Goal: Navigation & Orientation: Find specific page/section

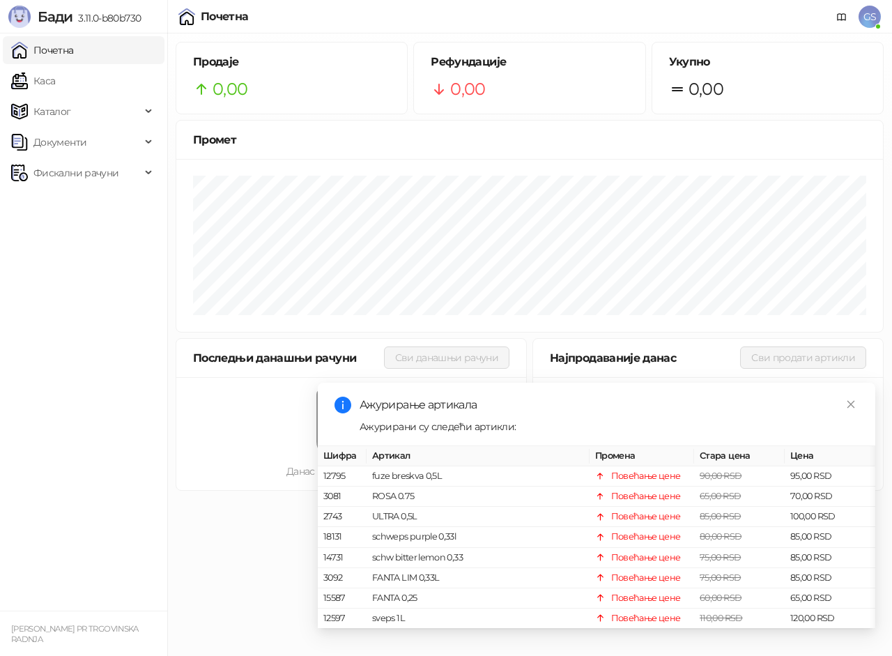
click at [55, 77] on link "Каса" at bounding box center [33, 81] width 44 height 28
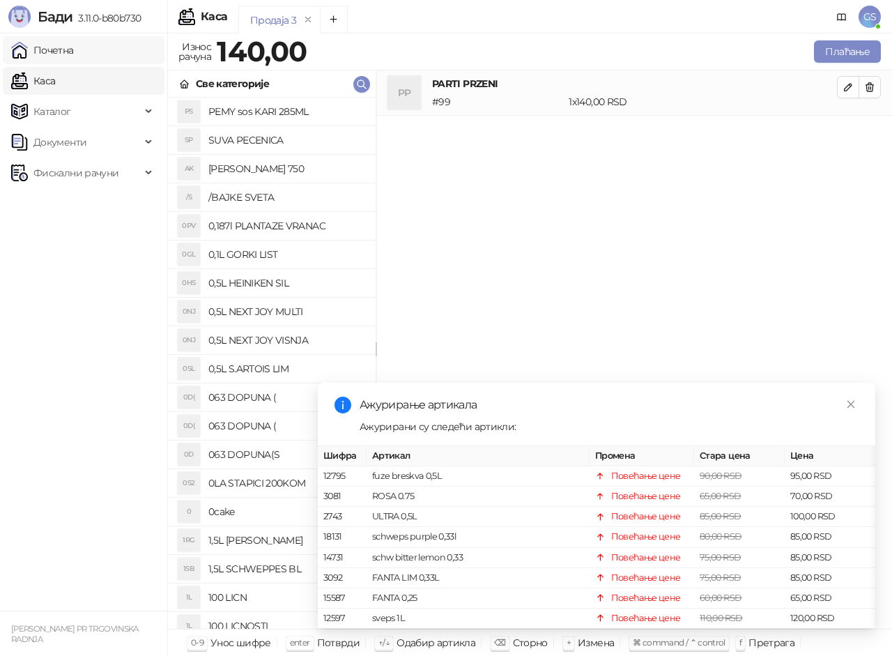
click at [61, 49] on link "Почетна" at bounding box center [42, 50] width 63 height 28
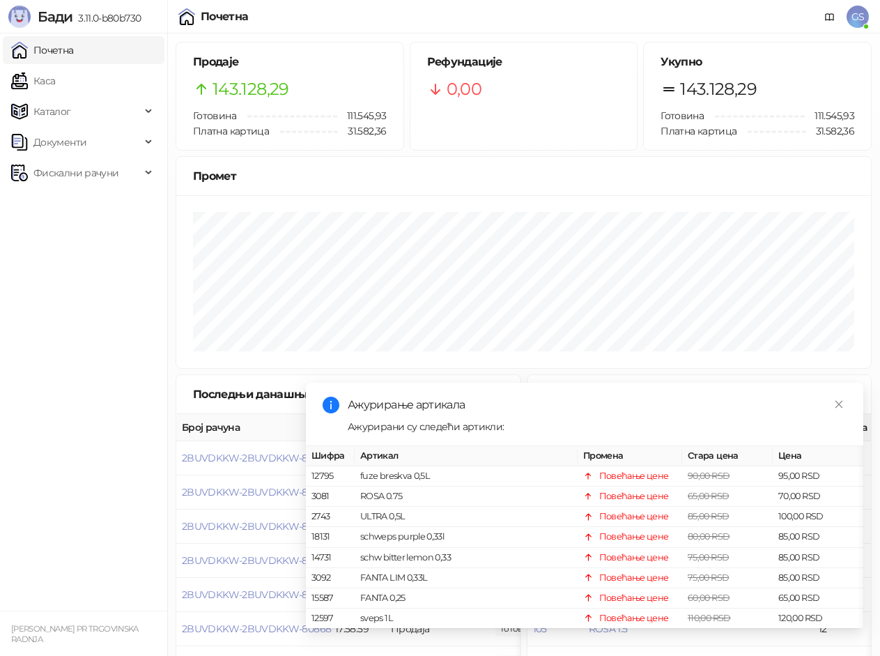
click at [74, 47] on link "Почетна" at bounding box center [42, 50] width 63 height 28
click at [55, 83] on link "Каса" at bounding box center [33, 81] width 44 height 28
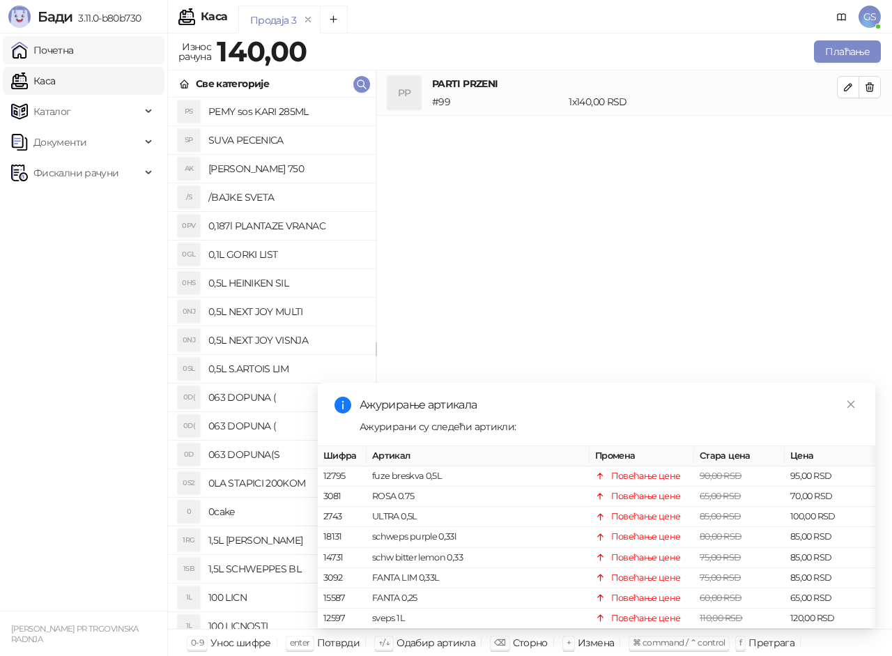
click at [74, 49] on link "Почетна" at bounding box center [42, 50] width 63 height 28
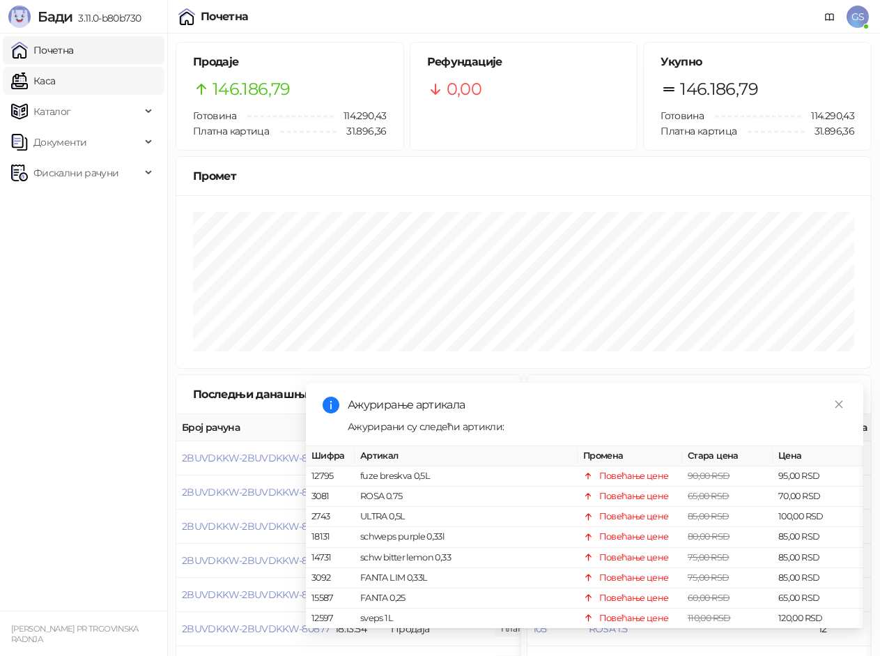
drag, startPoint x: 114, startPoint y: 55, endPoint x: 116, endPoint y: 75, distance: 19.6
click at [74, 56] on link "Почетна" at bounding box center [42, 50] width 63 height 28
click at [55, 76] on link "Каса" at bounding box center [33, 81] width 44 height 28
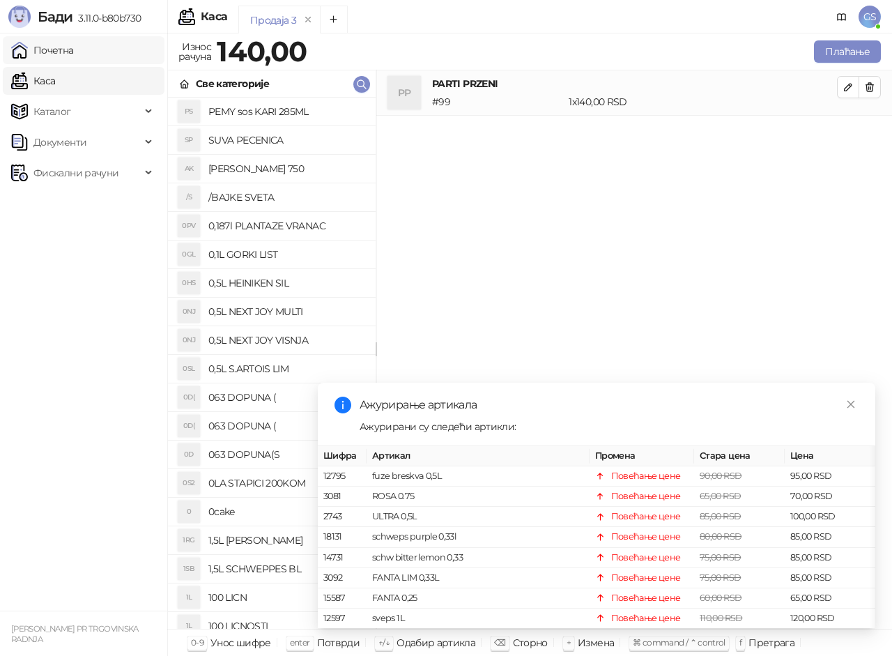
click at [67, 54] on link "Почетна" at bounding box center [42, 50] width 63 height 28
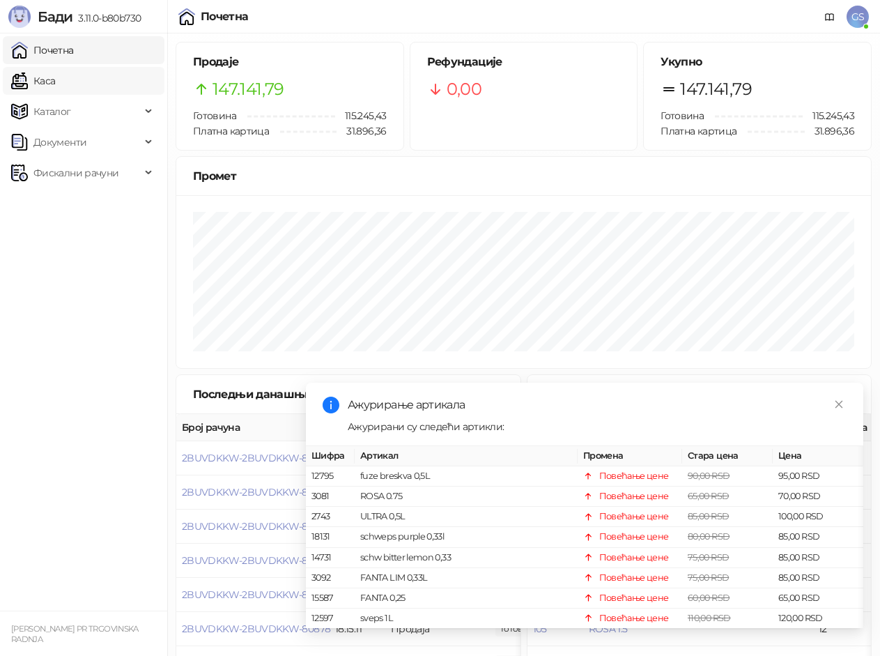
click at [55, 76] on link "Каса" at bounding box center [33, 81] width 44 height 28
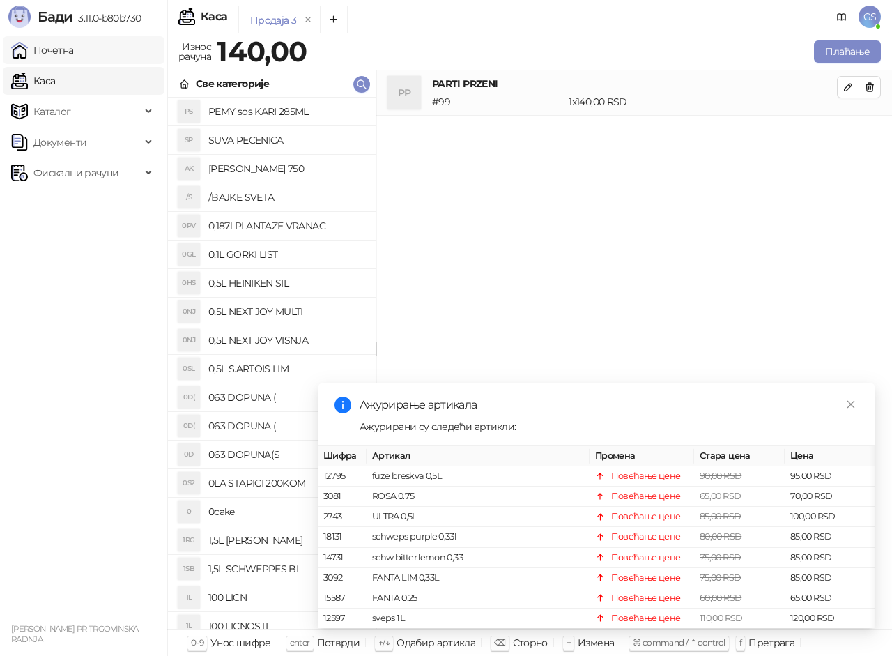
drag, startPoint x: 69, startPoint y: 48, endPoint x: 74, endPoint y: 54, distance: 7.4
click at [70, 48] on link "Почетна" at bounding box center [42, 50] width 63 height 28
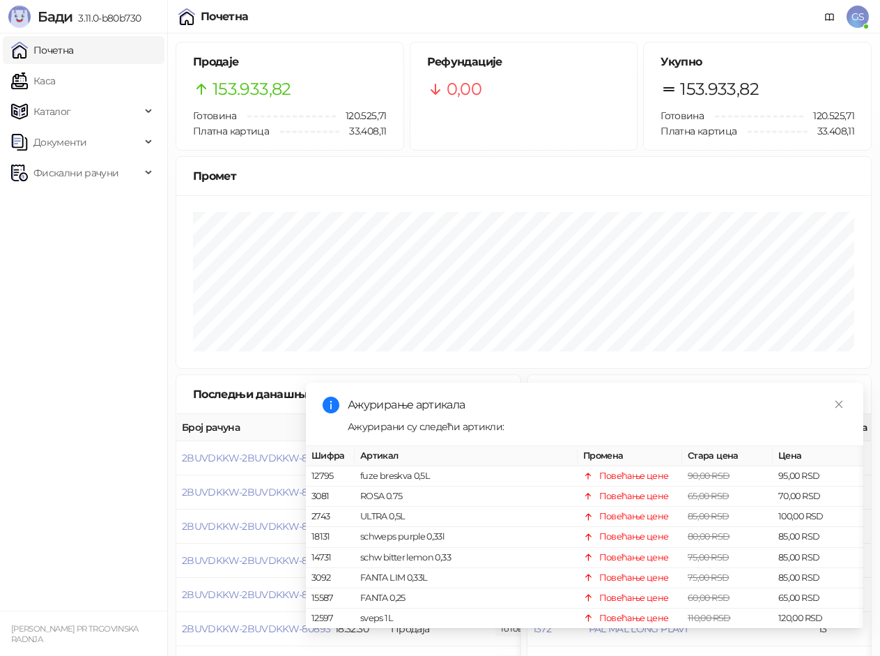
click at [74, 58] on link "Почетна" at bounding box center [42, 50] width 63 height 28
click at [55, 83] on link "Каса" at bounding box center [33, 81] width 44 height 28
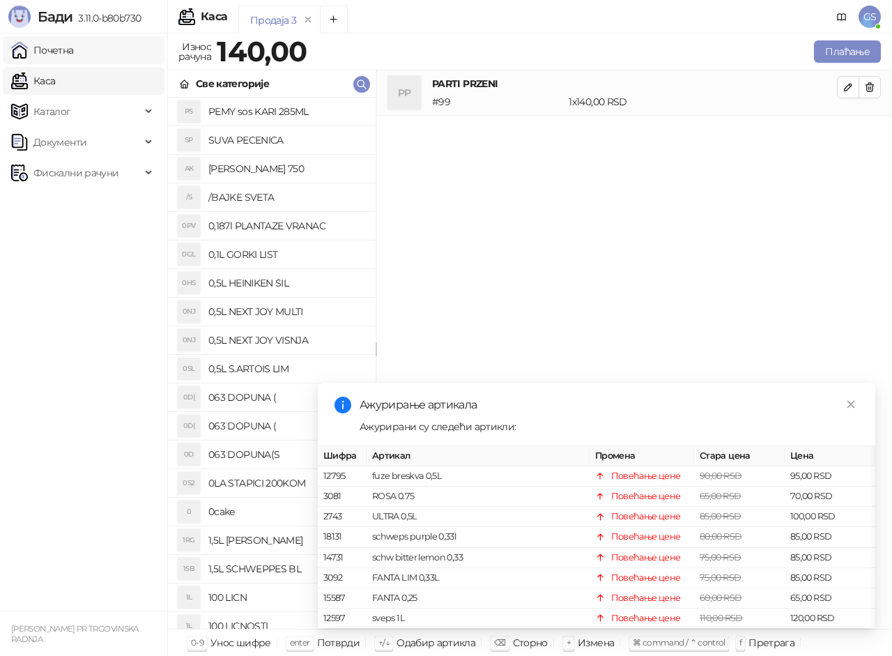
click at [68, 53] on link "Почетна" at bounding box center [42, 50] width 63 height 28
